Goal: Task Accomplishment & Management: Use online tool/utility

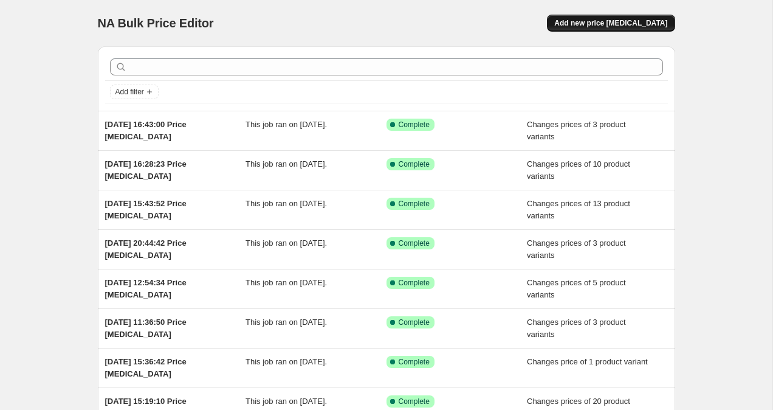
click at [610, 24] on span "Add new price [MEDICAL_DATA]" at bounding box center [611, 23] width 113 height 10
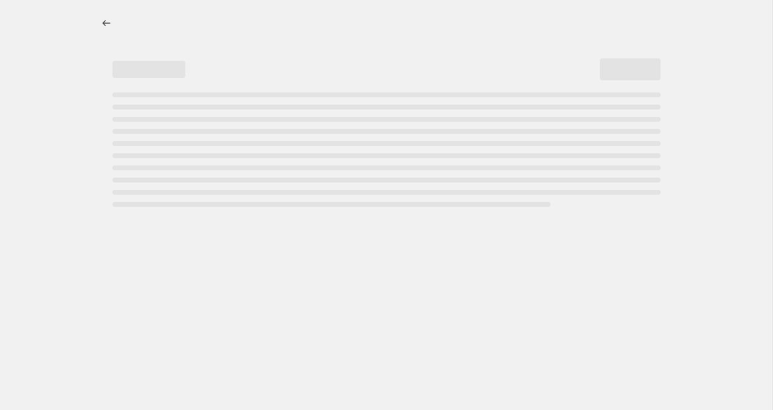
select select "percentage"
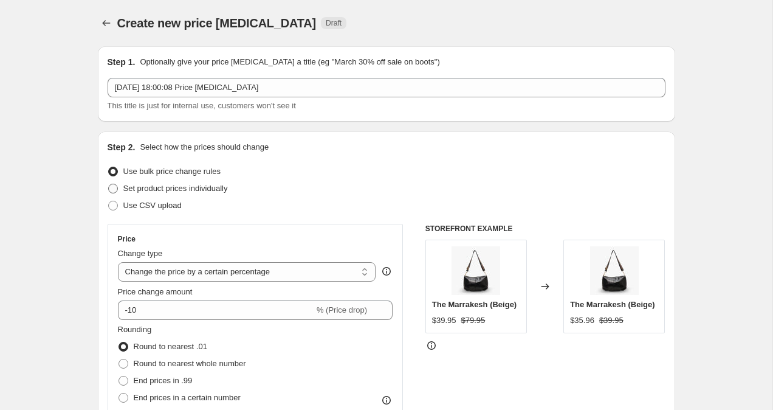
click at [114, 186] on span at bounding box center [113, 189] width 10 height 10
click at [109, 184] on input "Set product prices individually" at bounding box center [108, 184] width 1 height 1
radio input "true"
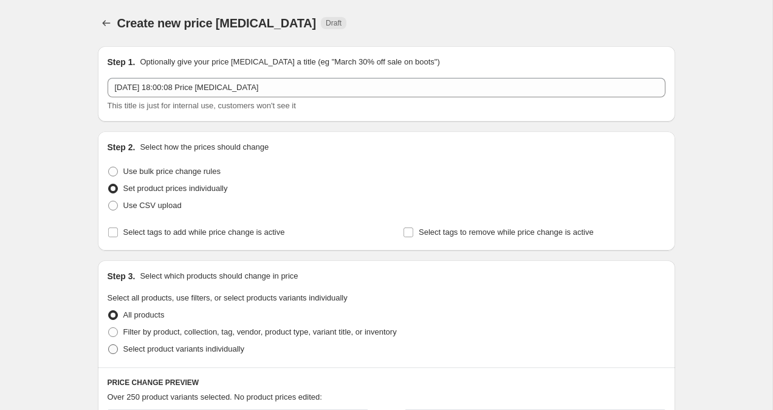
click at [111, 355] on label "Select product variants individually" at bounding box center [176, 348] width 137 height 17
click at [109, 345] on input "Select product variants individually" at bounding box center [108, 344] width 1 height 1
radio input "true"
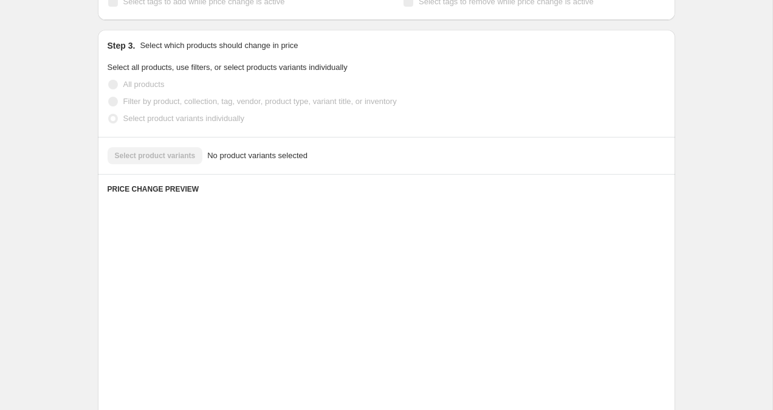
scroll to position [285, 0]
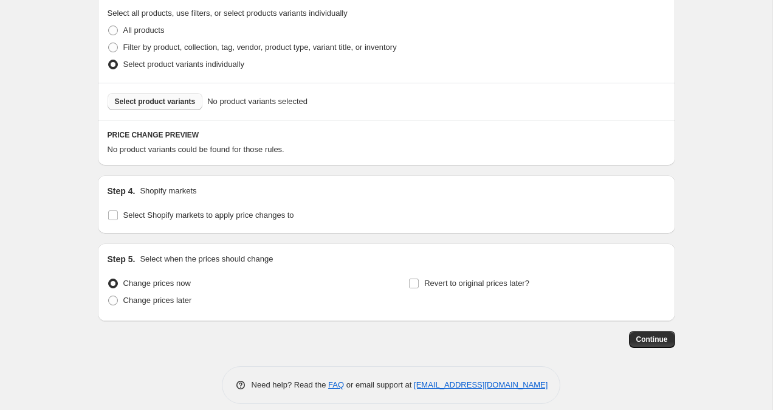
click at [184, 94] on button "Select product variants" at bounding box center [155, 101] width 95 height 17
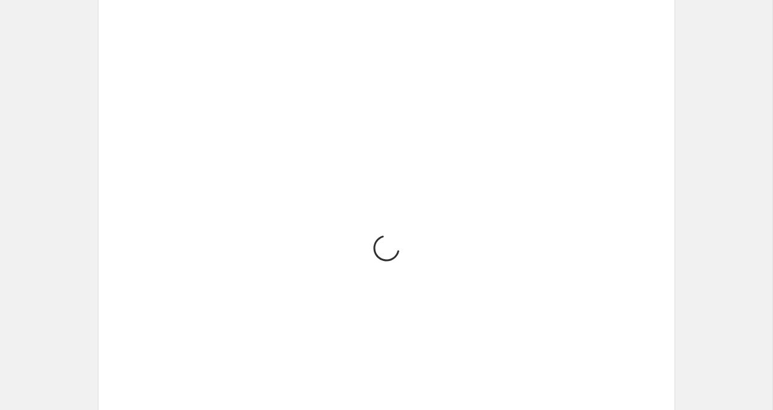
scroll to position [495, 0]
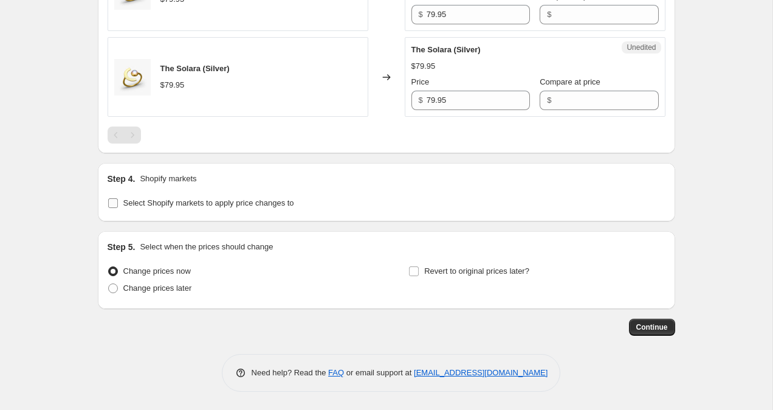
click at [110, 202] on input "Select Shopify markets to apply price changes to" at bounding box center [113, 203] width 10 height 10
checkbox input "true"
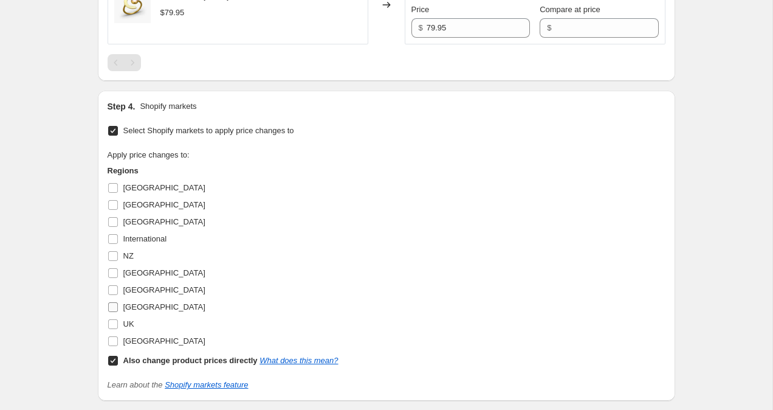
scroll to position [567, 0]
click at [116, 326] on input "UK" at bounding box center [113, 325] width 10 height 10
checkbox input "true"
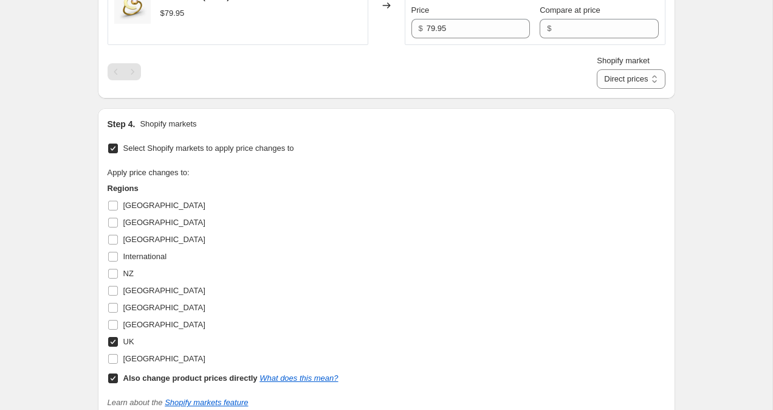
click at [113, 376] on input "Also change product prices directly What does this mean?" at bounding box center [113, 378] width 10 height 10
checkbox input "false"
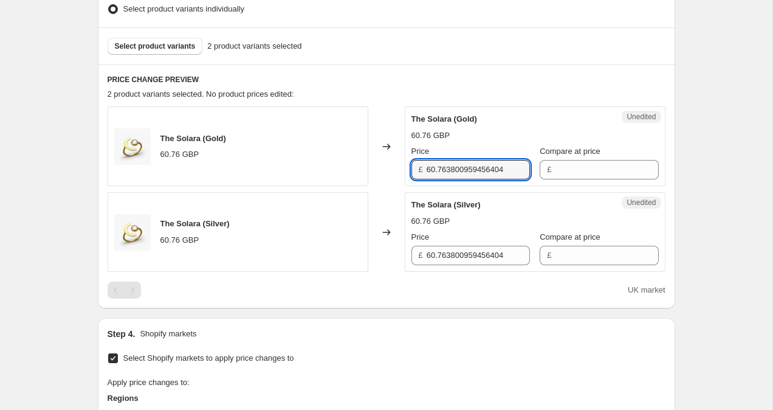
scroll to position [0, 2]
drag, startPoint x: 427, startPoint y: 173, endPoint x: 584, endPoint y: 187, distance: 156.9
click at [584, 187] on div "The Solara (Gold) 60.76 GBP Changed to Unedited The Solara (Gold) 60.76 GBP Pri…" at bounding box center [387, 188] width 558 height 165
drag, startPoint x: 482, startPoint y: 162, endPoint x: 407, endPoint y: 162, distance: 75.4
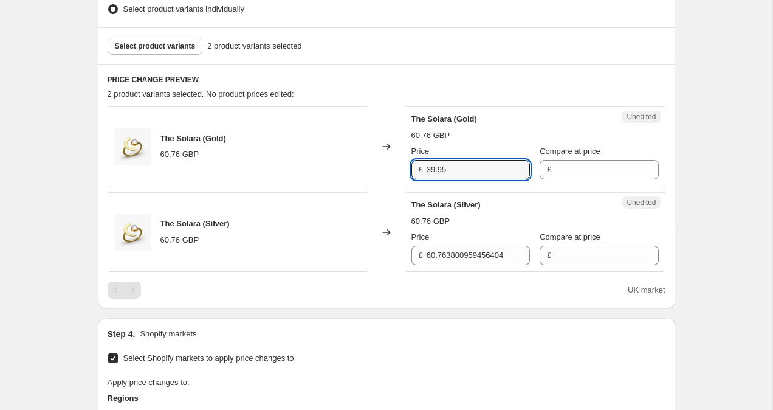
click at [407, 162] on div "Unedited The Solara (Gold) 60.76 GBP Price £ 39.95 Compare at price £" at bounding box center [535, 146] width 261 height 80
drag, startPoint x: 472, startPoint y: 168, endPoint x: 421, endPoint y: 168, distance: 50.5
click at [421, 168] on div "£ 39.95" at bounding box center [471, 169] width 119 height 19
type input "39.95"
click at [592, 171] on input "Compare at price" at bounding box center [606, 169] width 103 height 19
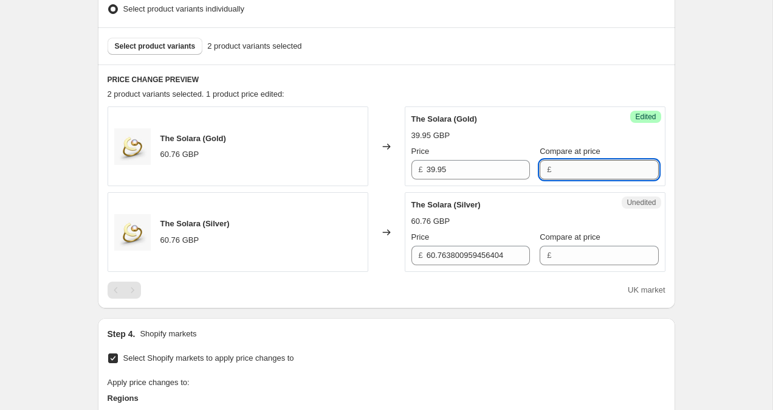
paste input "39.95"
type input "39.95"
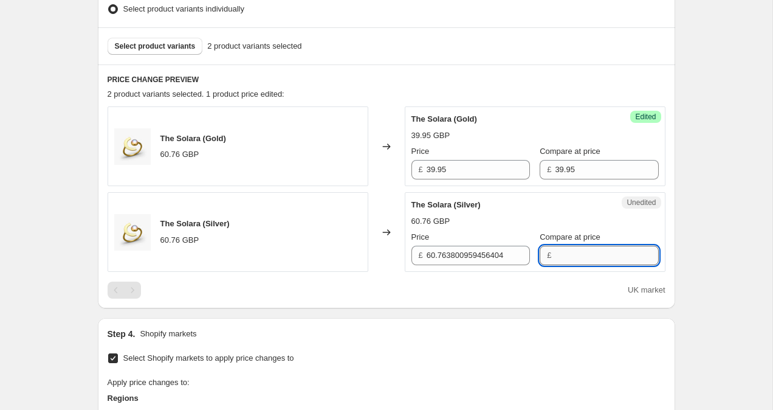
click at [558, 252] on input "Compare at price" at bounding box center [606, 255] width 103 height 19
paste input "39.95"
type input "39.95"
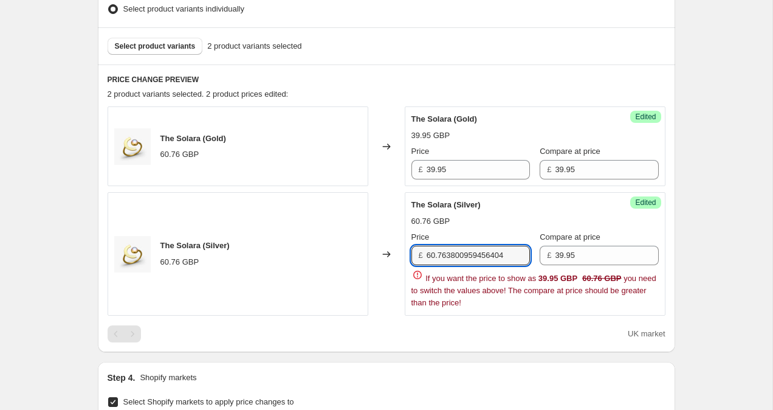
drag, startPoint x: 429, startPoint y: 255, endPoint x: 604, endPoint y: 266, distance: 174.9
click at [604, 266] on div "Price £ 60.763800959456404 Compare at price £ 39.95 If you want the price to sh…" at bounding box center [535, 270] width 247 height 78
paste input "39.95"
type input "39.95"
click at [725, 238] on div "Create new price [MEDICAL_DATA]. This page is ready Create new price [MEDICAL_D…" at bounding box center [386, 260] width 773 height 1200
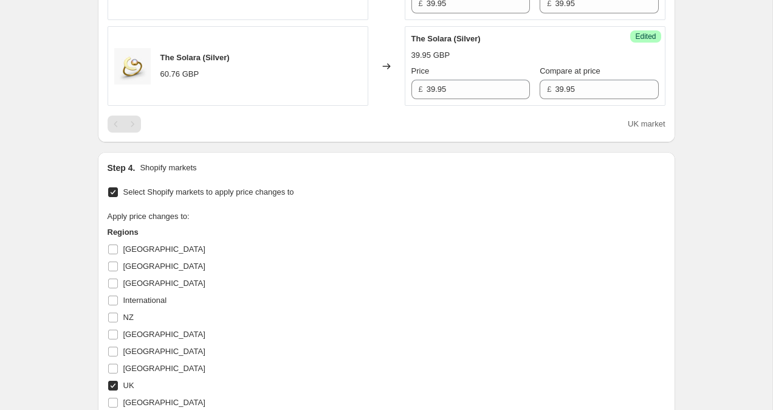
scroll to position [705, 0]
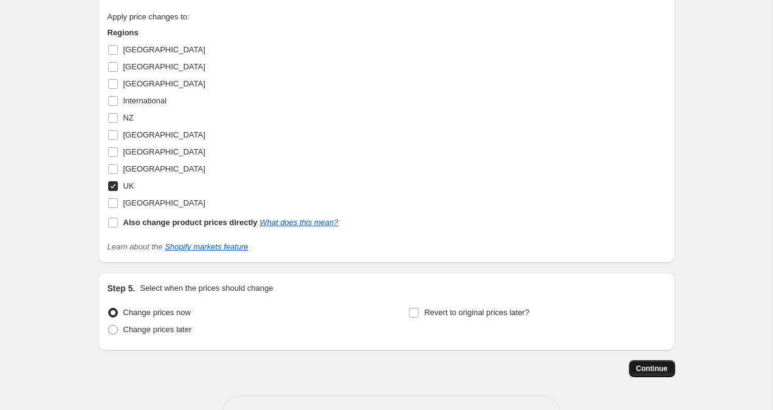
click at [659, 368] on span "Continue" at bounding box center [653, 369] width 32 height 10
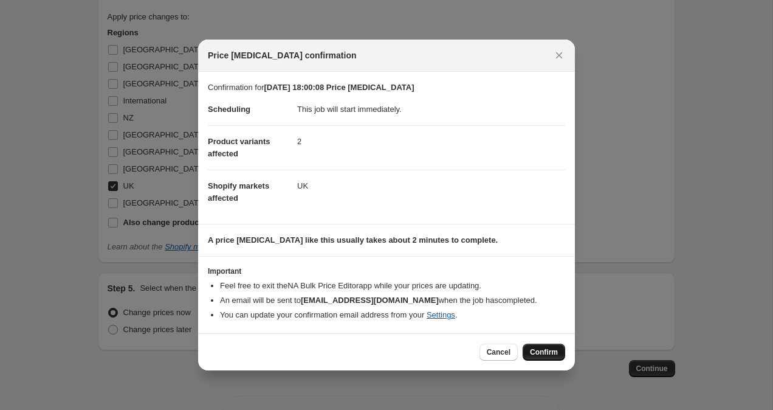
click at [548, 354] on span "Confirm" at bounding box center [544, 352] width 28 height 10
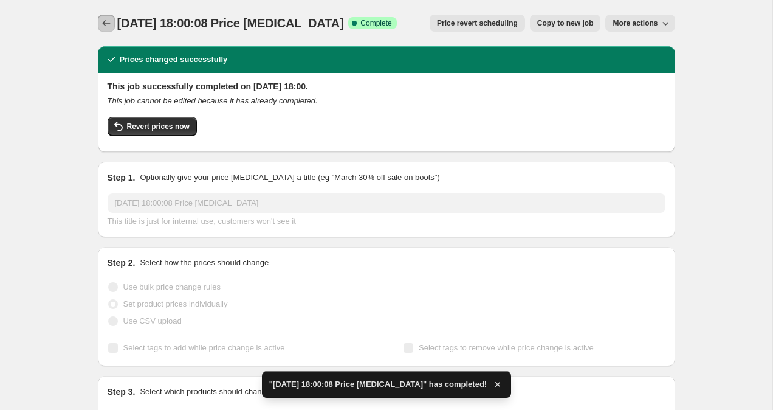
click at [102, 20] on icon "Price change jobs" at bounding box center [106, 23] width 12 height 12
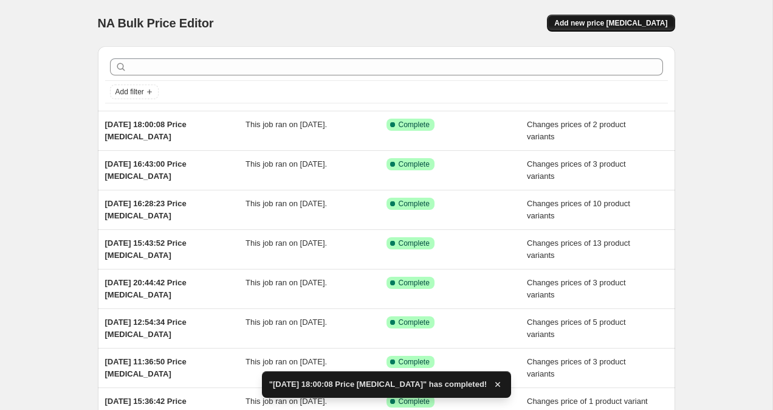
click at [609, 28] on button "Add new price [MEDICAL_DATA]" at bounding box center [611, 23] width 128 height 17
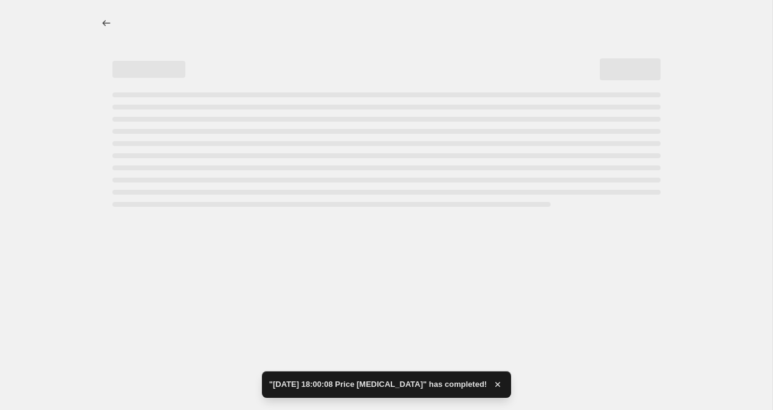
select select "percentage"
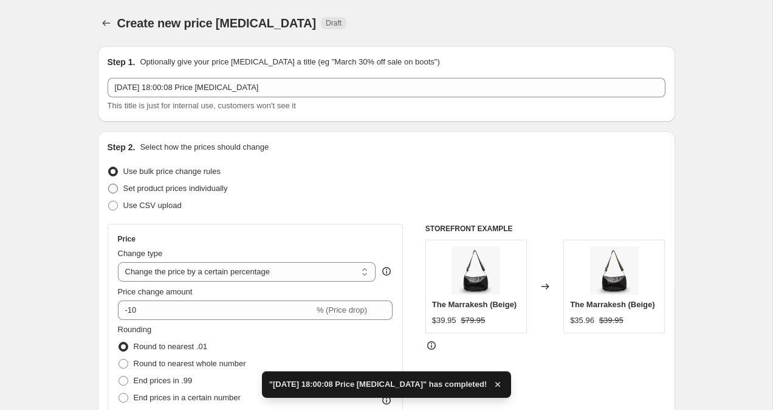
click at [114, 189] on span at bounding box center [113, 189] width 10 height 10
click at [109, 184] on input "Set product prices individually" at bounding box center [108, 184] width 1 height 1
radio input "true"
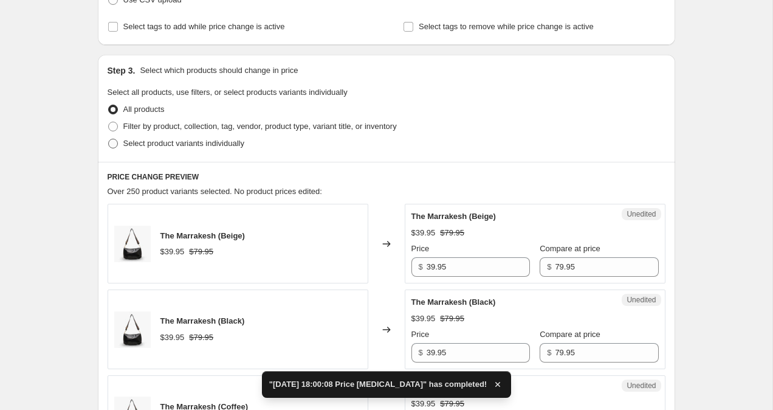
scroll to position [207, 0]
click at [110, 145] on span at bounding box center [113, 142] width 10 height 10
click at [109, 138] on input "Select product variants individually" at bounding box center [108, 137] width 1 height 1
radio input "true"
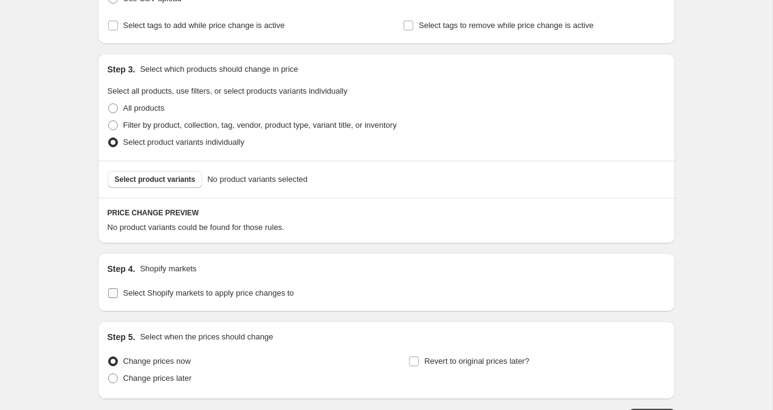
click at [114, 288] on input "Select Shopify markets to apply price changes to" at bounding box center [113, 293] width 10 height 10
checkbox input "true"
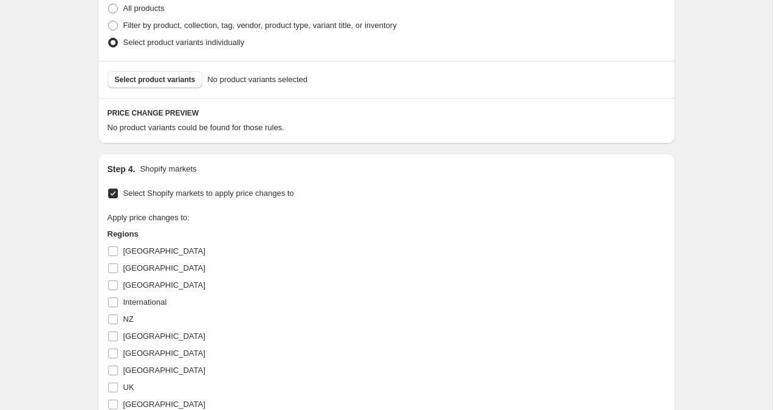
scroll to position [310, 0]
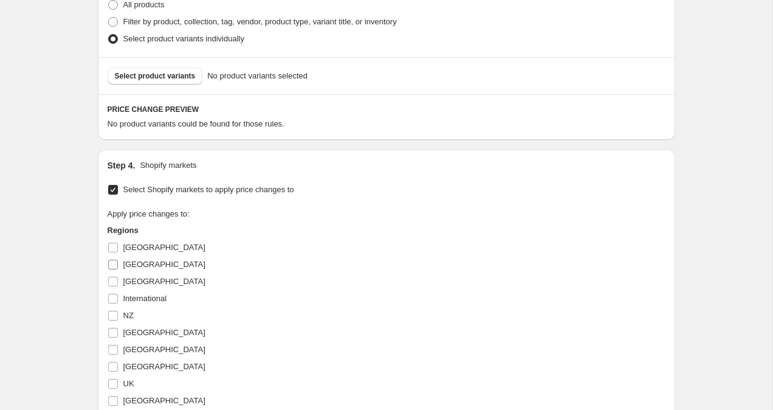
click at [115, 261] on input "[GEOGRAPHIC_DATA]" at bounding box center [113, 265] width 10 height 10
checkbox input "true"
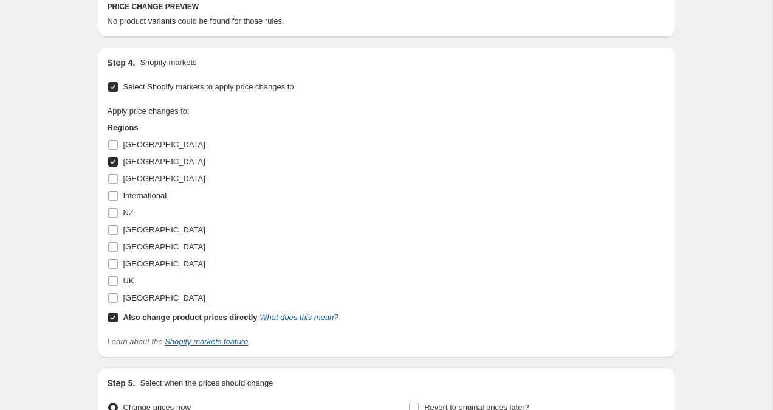
click at [110, 317] on input "Also change product prices directly What does this mean?" at bounding box center [113, 318] width 10 height 10
checkbox input "false"
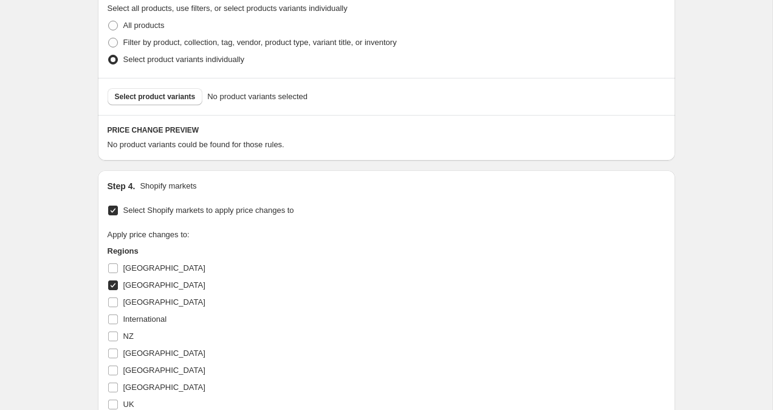
scroll to position [305, 0]
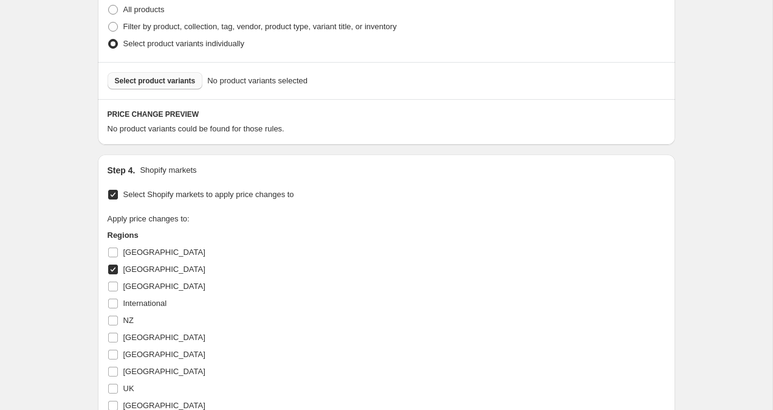
click at [164, 85] on span "Select product variants" at bounding box center [155, 81] width 81 height 10
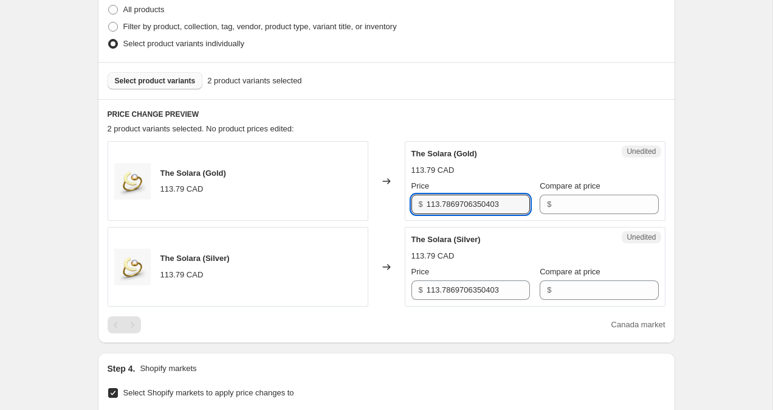
drag, startPoint x: 429, startPoint y: 203, endPoint x: 553, endPoint y: 218, distance: 125.5
click at [553, 218] on div "Unedited The Solara (Gold) 113.79 CAD Price $ 113.7869706350403 Compare at pric…" at bounding box center [535, 181] width 261 height 80
paste input "39.95"
type input "39.95"
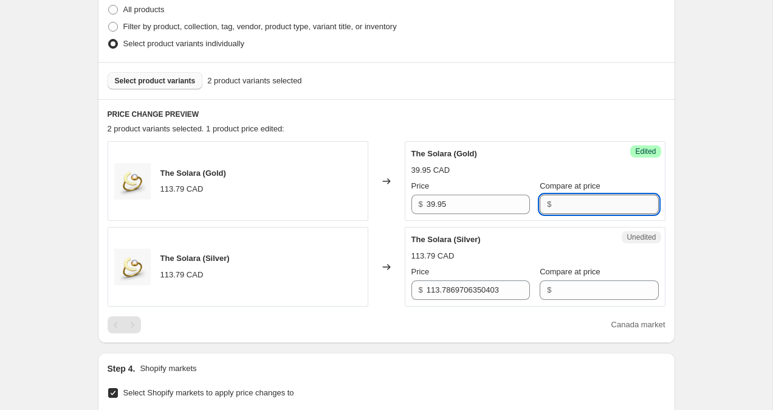
click at [555, 203] on input "Compare at price" at bounding box center [606, 204] width 103 height 19
paste input "39.95"
type input "39.95"
click at [566, 300] on div "Unedited The Solara (Silver) 113.79 CAD Price $ 113.7869706350403 Compare at pr…" at bounding box center [535, 267] width 261 height 80
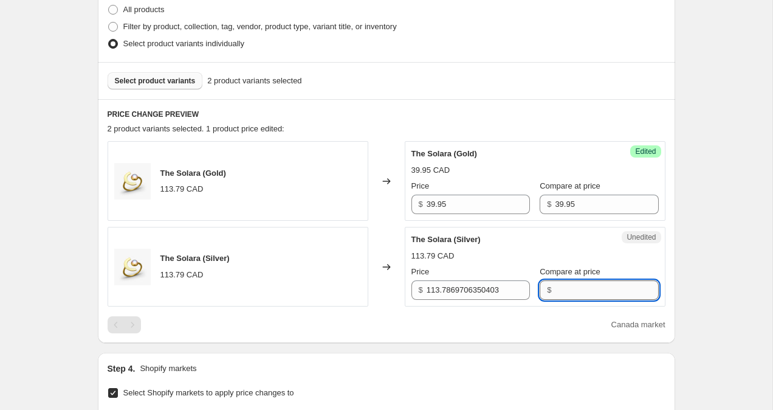
click at [566, 291] on input "Compare at price" at bounding box center [606, 289] width 103 height 19
paste input "39.95"
type input "39.95"
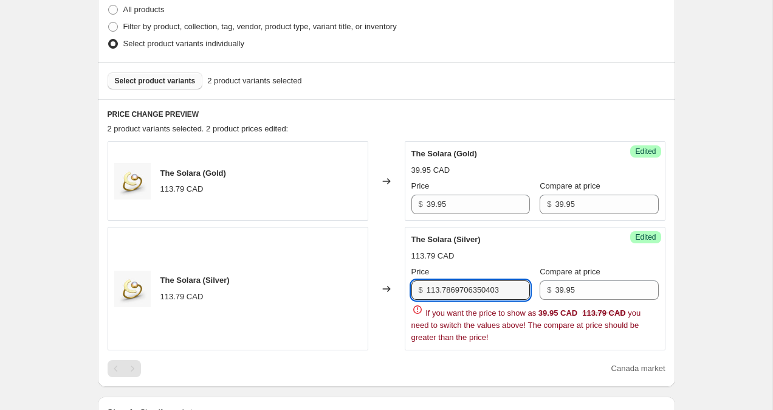
drag, startPoint x: 428, startPoint y: 292, endPoint x: 560, endPoint y: 300, distance: 132.2
click at [561, 300] on div "Price $ 113.7869706350403 Compare at price $ 39.95 If you want the price to sho…" at bounding box center [535, 305] width 247 height 78
paste input "39.95"
type input "39.95"
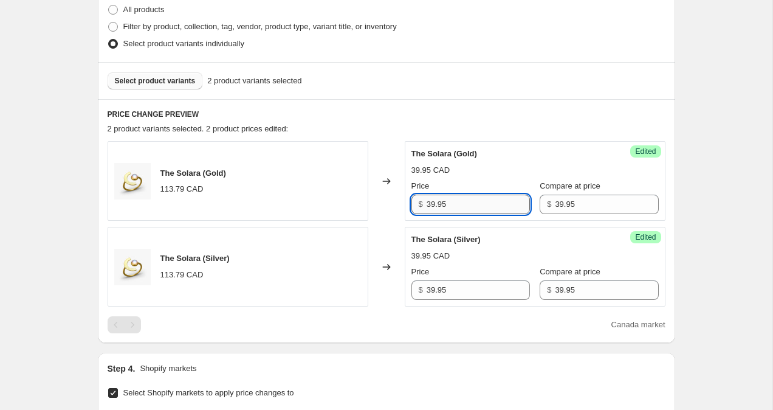
click at [432, 208] on input "39.95" at bounding box center [478, 204] width 103 height 19
type input "79.95"
click at [432, 289] on div "The Solara (Silver) 39.95 CAD Price $ 39.95 Compare at price $ 39.95" at bounding box center [535, 266] width 247 height 66
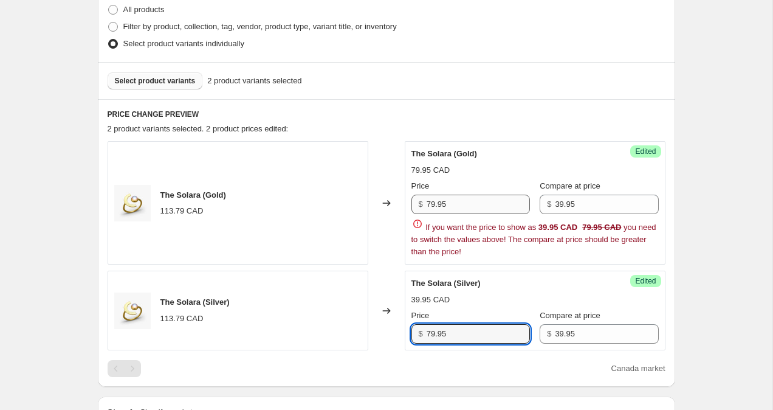
type input "79.95"
click at [432, 204] on input "79.95" at bounding box center [478, 204] width 103 height 19
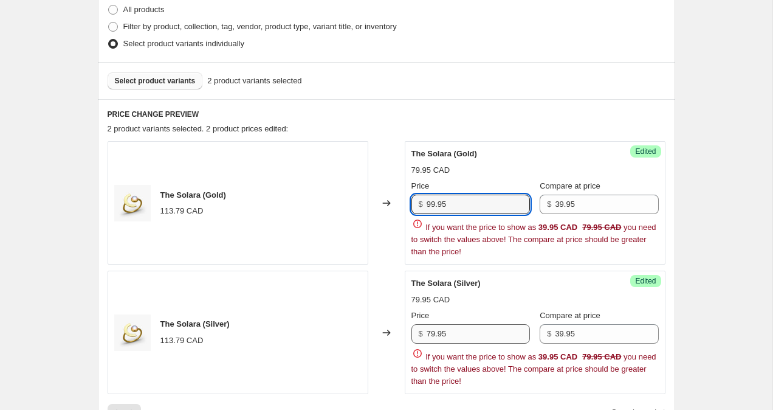
type input "99.95"
click at [433, 334] on input "79.95" at bounding box center [478, 333] width 103 height 19
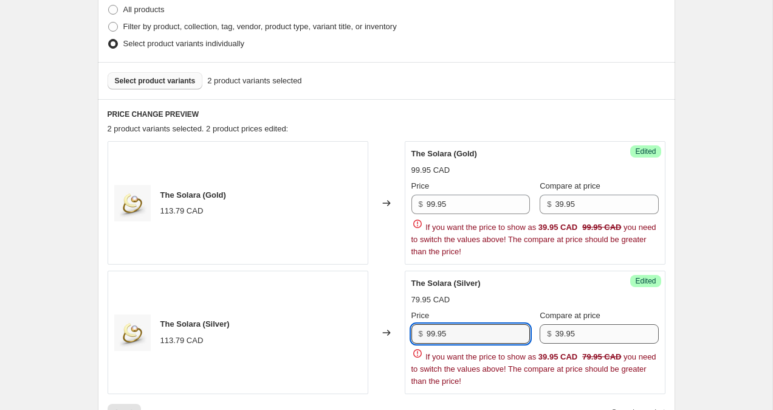
type input "99.95"
click at [562, 331] on input "39.95" at bounding box center [606, 333] width 103 height 19
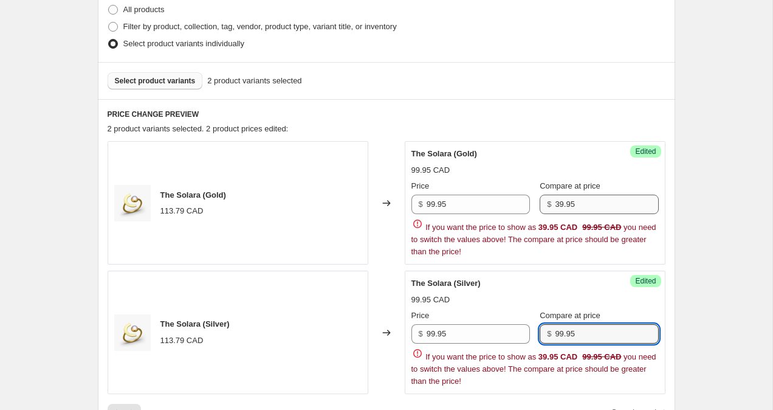
type input "99.95"
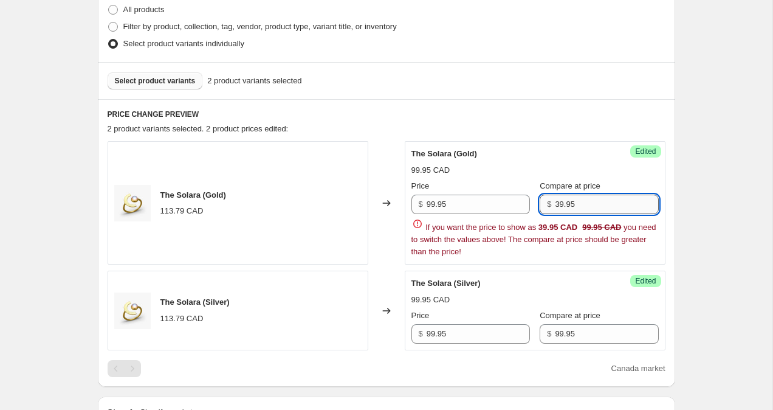
click at [561, 207] on input "39.95" at bounding box center [606, 204] width 103 height 19
type input "99.95"
click at [713, 196] on div "Create new price [MEDICAL_DATA]. This page is ready Create new price [MEDICAL_D…" at bounding box center [386, 295] width 773 height 1200
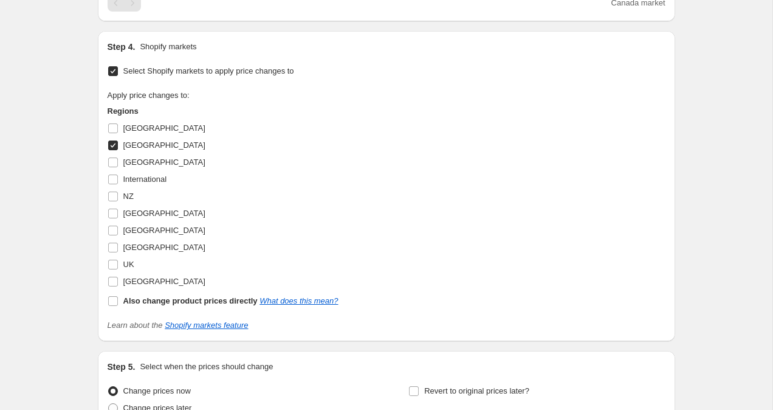
scroll to position [747, 0]
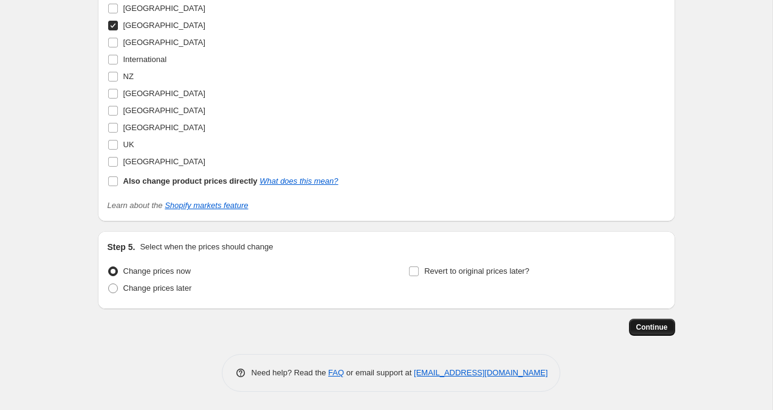
click at [666, 320] on button "Continue" at bounding box center [652, 327] width 46 height 17
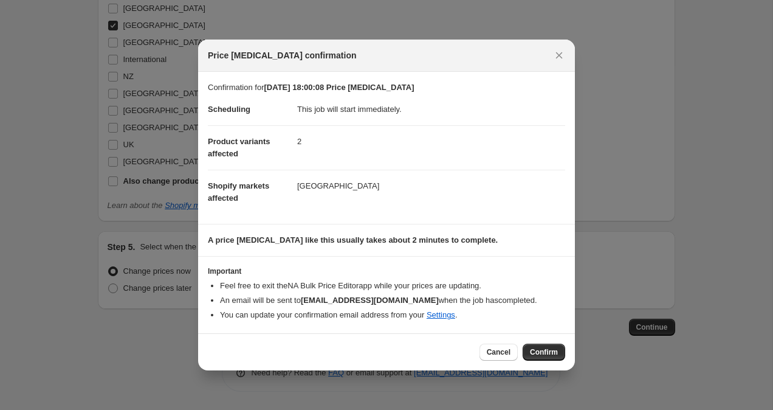
click at [544, 356] on span "Confirm" at bounding box center [544, 352] width 28 height 10
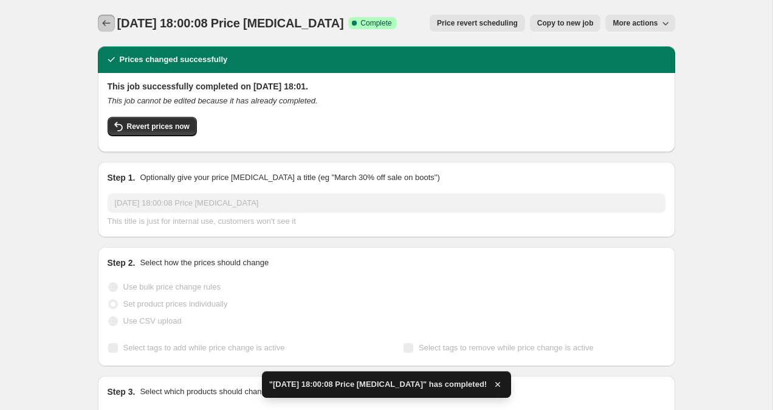
click at [105, 19] on icon "Price change jobs" at bounding box center [106, 23] width 12 height 12
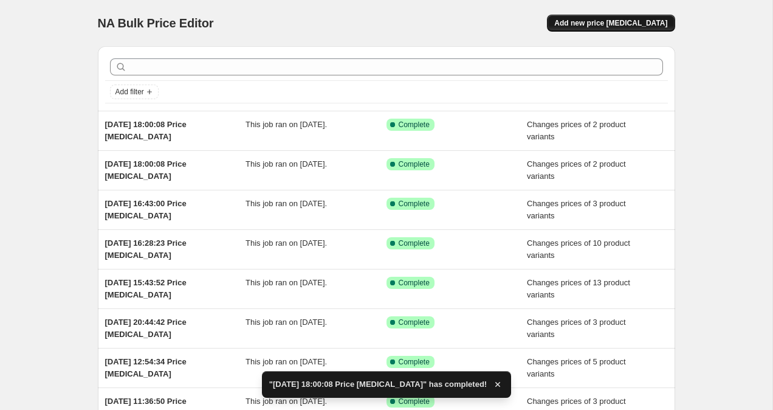
click at [653, 24] on span "Add new price [MEDICAL_DATA]" at bounding box center [611, 23] width 113 height 10
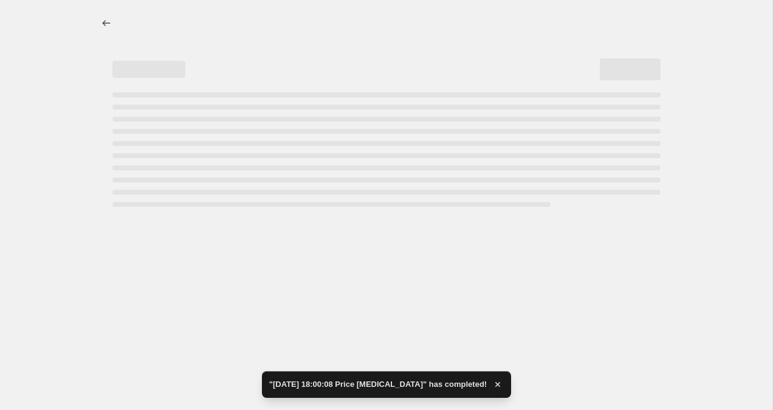
select select "percentage"
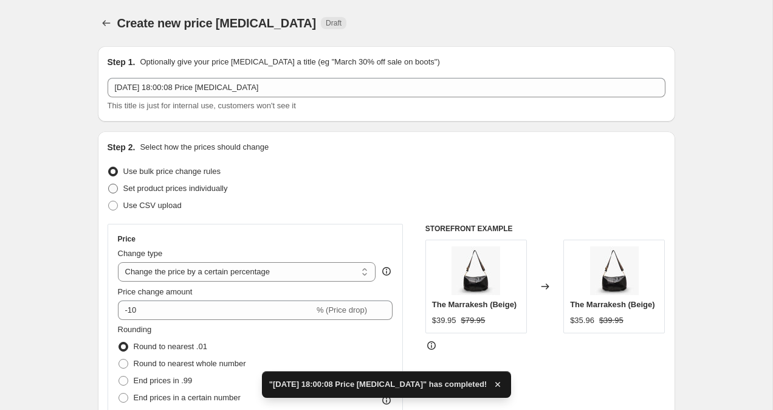
click at [112, 192] on span at bounding box center [113, 189] width 10 height 10
click at [109, 184] on input "Set product prices individually" at bounding box center [108, 184] width 1 height 1
radio input "true"
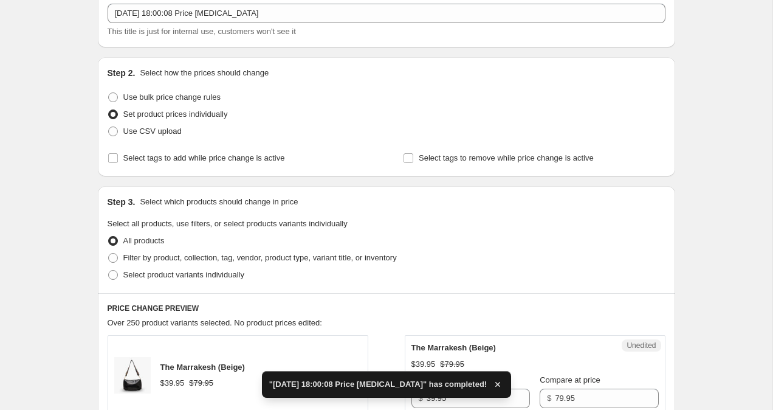
scroll to position [79, 0]
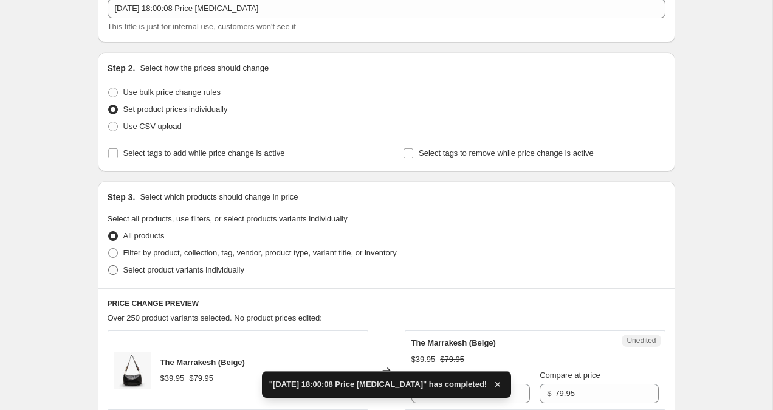
click at [108, 274] on span at bounding box center [113, 270] width 10 height 10
click at [108, 266] on input "Select product variants individually" at bounding box center [108, 265] width 1 height 1
radio input "true"
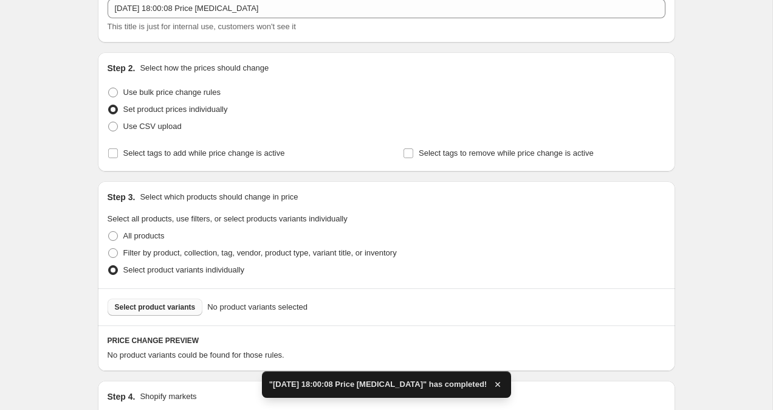
click at [163, 305] on span "Select product variants" at bounding box center [155, 307] width 81 height 10
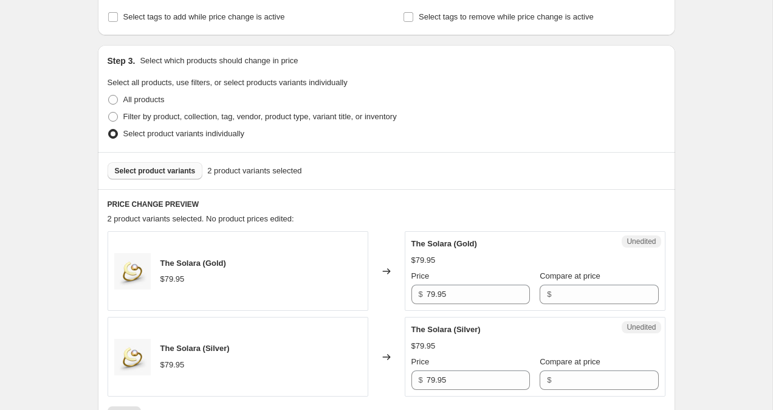
scroll to position [495, 0]
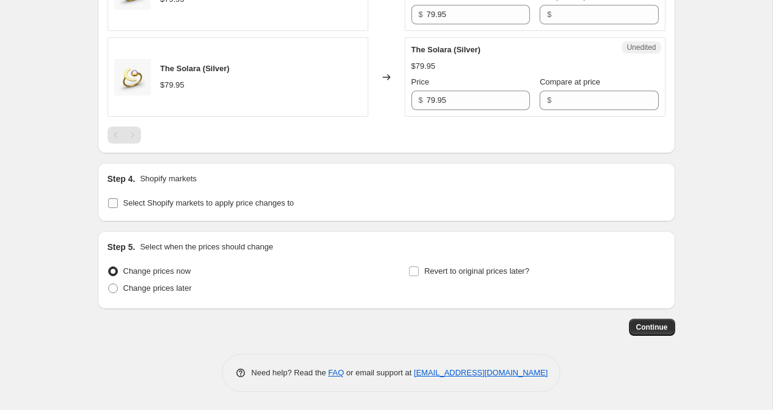
click at [114, 201] on input "Select Shopify markets to apply price changes to" at bounding box center [113, 203] width 10 height 10
checkbox input "true"
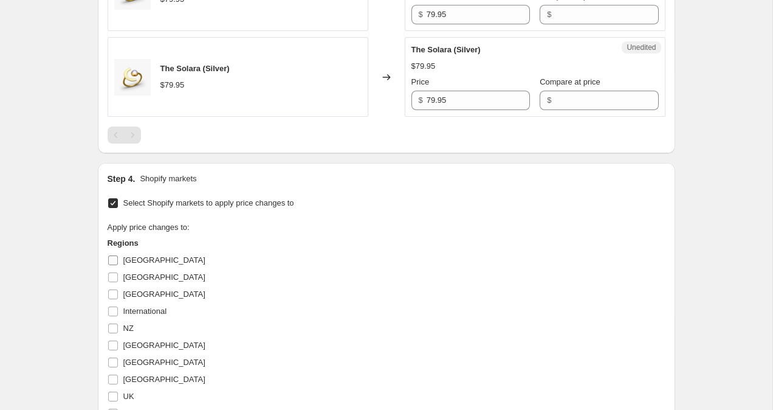
click at [114, 260] on input "[GEOGRAPHIC_DATA]" at bounding box center [113, 260] width 10 height 10
checkbox input "true"
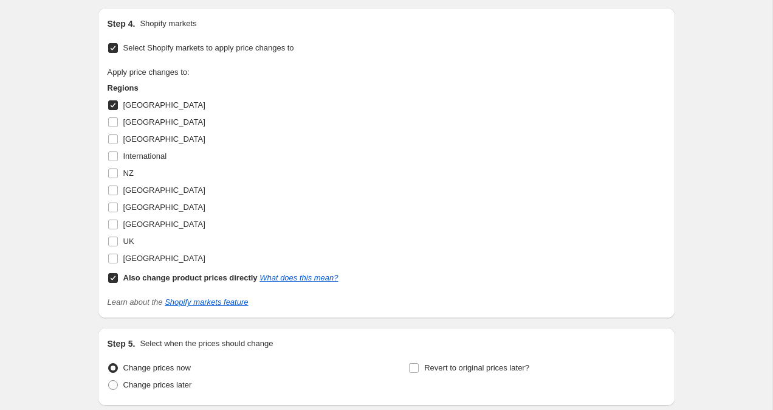
scroll to position [714, 0]
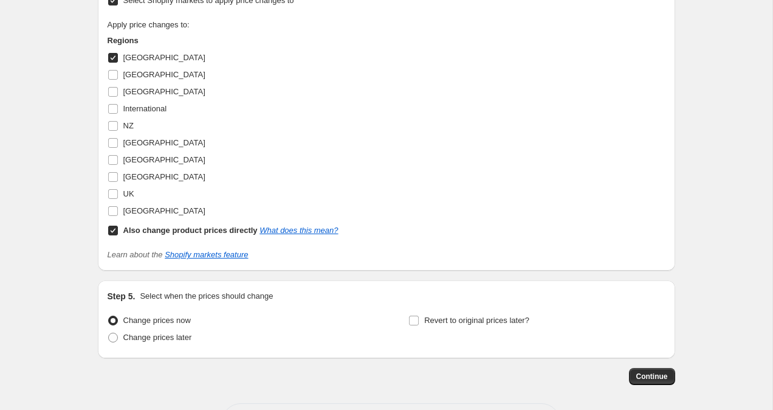
click at [117, 230] on input "Also change product prices directly What does this mean?" at bounding box center [113, 231] width 10 height 10
checkbox input "false"
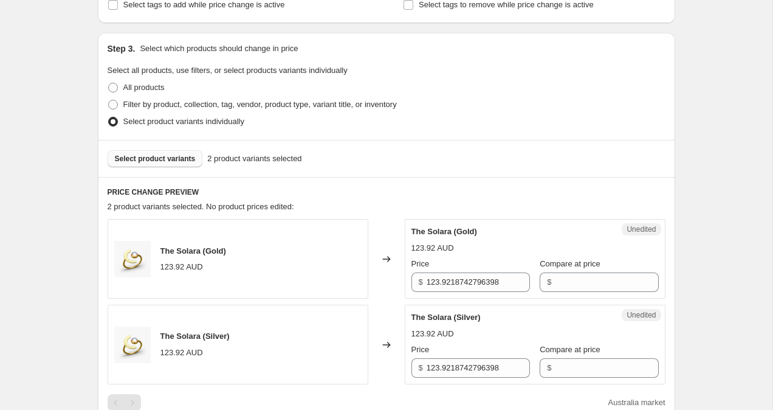
scroll to position [210, 0]
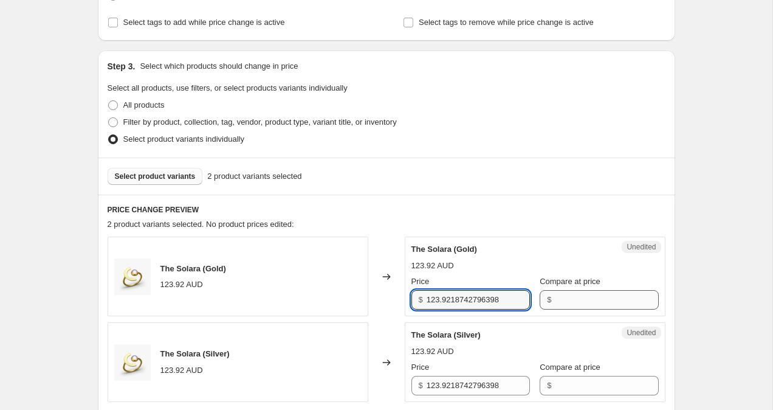
drag, startPoint x: 429, startPoint y: 302, endPoint x: 559, endPoint y: 299, distance: 130.1
click at [560, 300] on div "Price $ 123.9218742796398 Compare at price $" at bounding box center [535, 292] width 247 height 34
drag, startPoint x: 472, startPoint y: 294, endPoint x: 404, endPoint y: 294, distance: 68.7
click at [404, 294] on div "The Solara (Gold) 123.92 AUD Changed to Unedited The Solara (Gold) 123.92 AUD P…" at bounding box center [387, 277] width 558 height 80
type input "99.95"
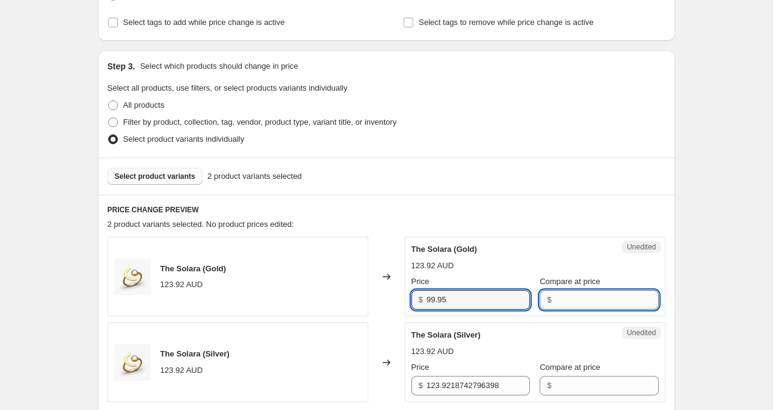
click at [576, 297] on input "Compare at price" at bounding box center [606, 299] width 103 height 19
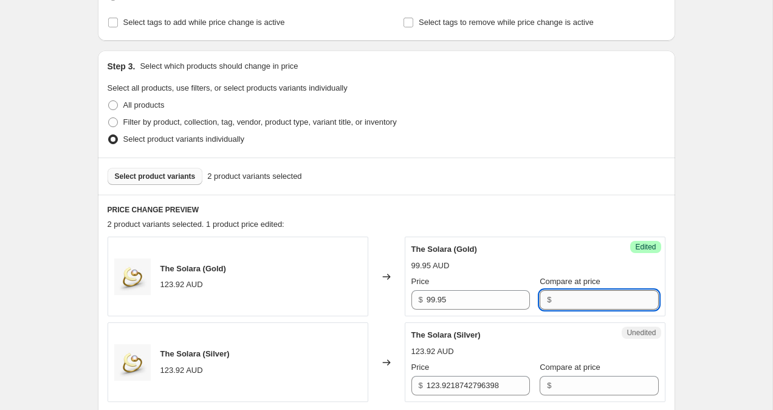
paste input "99.95"
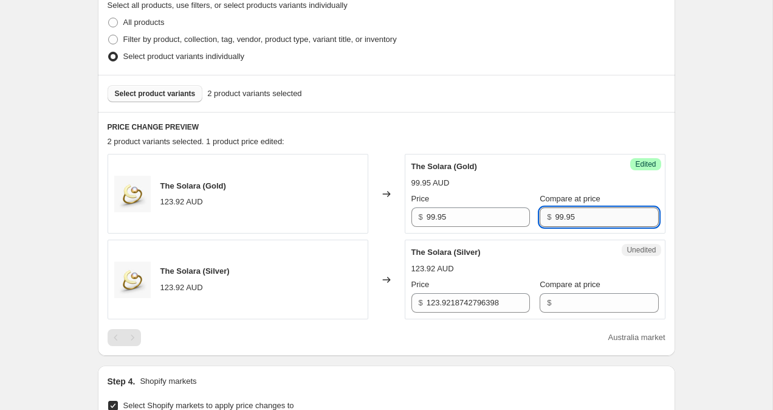
scroll to position [294, 0]
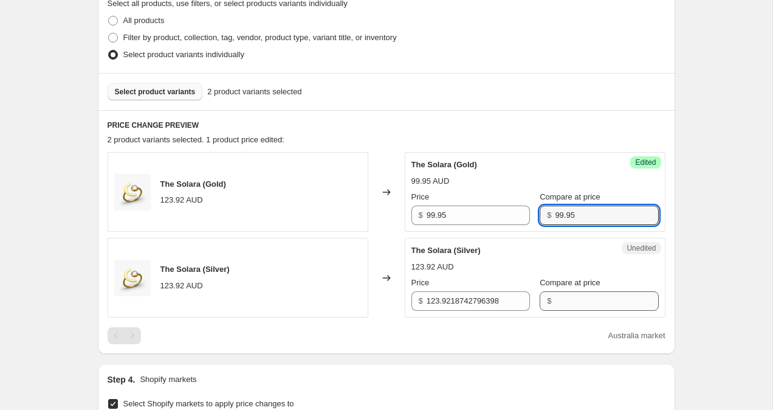
type input "99.95"
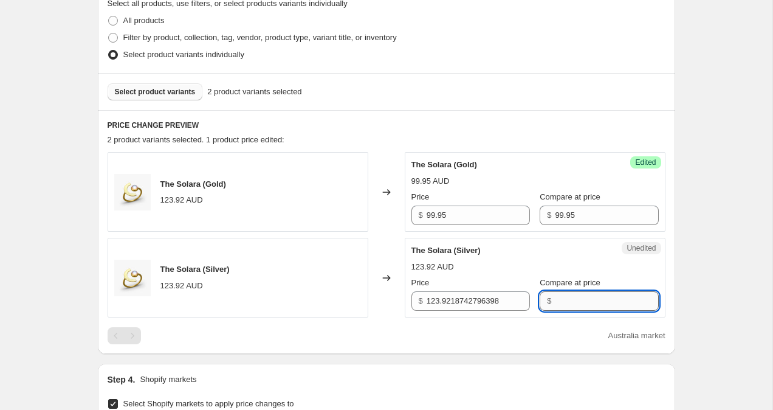
click at [576, 302] on input "Compare at price" at bounding box center [606, 300] width 103 height 19
paste input "99.95"
type input "99.95"
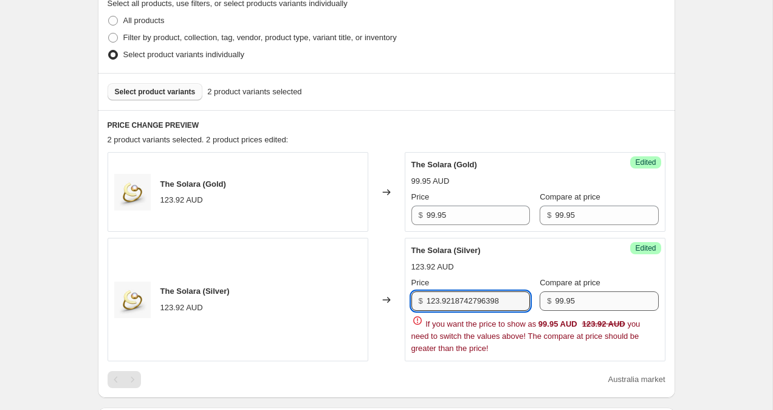
drag, startPoint x: 428, startPoint y: 302, endPoint x: 579, endPoint y: 307, distance: 151.5
click at [579, 307] on div "Price $ 123.9218742796398 Compare at price $ 99.95" at bounding box center [535, 294] width 247 height 34
paste input "99.95"
type input "99.95"
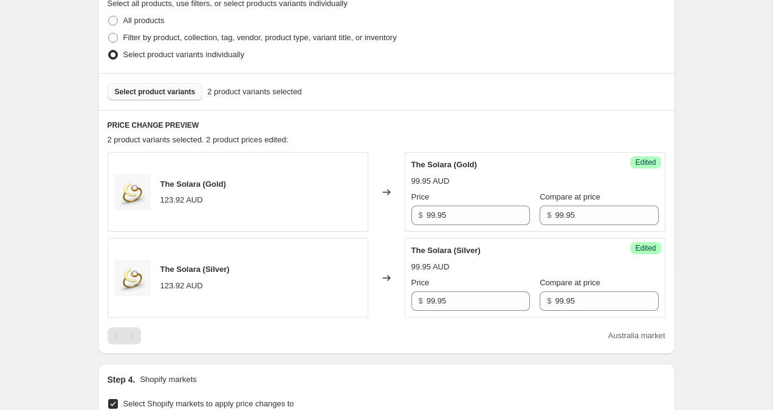
click at [719, 207] on div "Create new price [MEDICAL_DATA]. This page is ready Create new price [MEDICAL_D…" at bounding box center [386, 284] width 773 height 1156
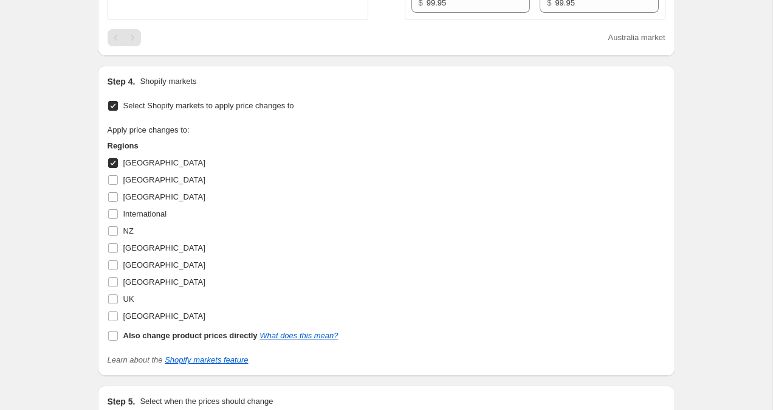
scroll to position [747, 0]
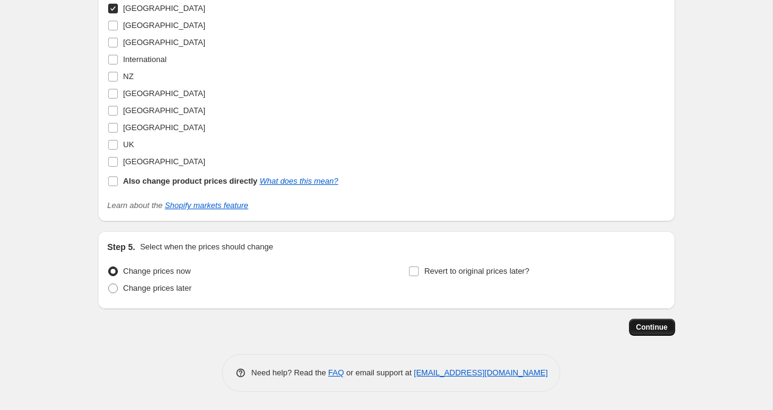
click at [639, 332] on button "Continue" at bounding box center [652, 327] width 46 height 17
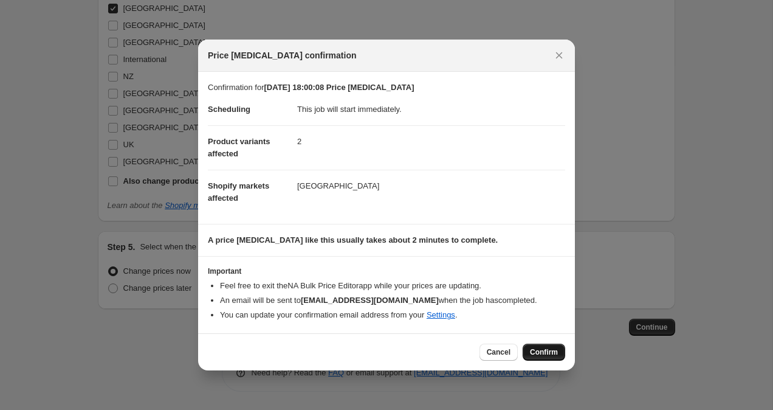
click at [528, 360] on button "Confirm" at bounding box center [544, 352] width 43 height 17
